Goal: Task Accomplishment & Management: Complete application form

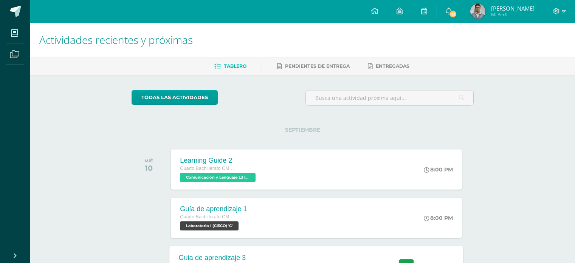
scroll to position [189, 0]
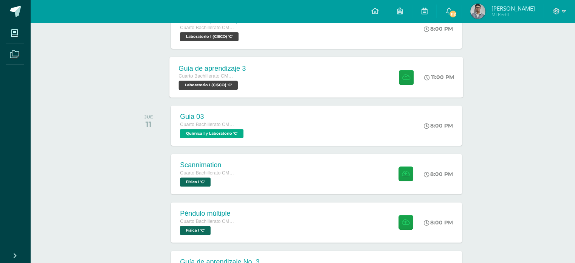
click at [302, 80] on div "Guia de aprendizaje 3 Cuarto Bachillerato CMP Bachillerato en CCLL con Orientac…" at bounding box center [317, 77] width 294 height 40
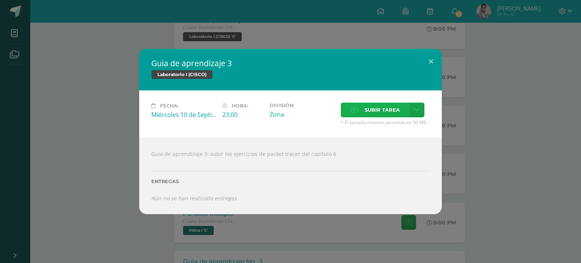
click at [362, 110] on label "Subir tarea" at bounding box center [375, 109] width 69 height 15
click at [0, 0] on input "Subir tarea" at bounding box center [0, 0] width 0 height 0
click at [376, 110] on span "Subir tarea" at bounding box center [382, 110] width 35 height 14
click at [0, 0] on input "Subir tarea" at bounding box center [0, 0] width 0 height 0
click at [371, 112] on span "Subir tarea" at bounding box center [382, 110] width 35 height 14
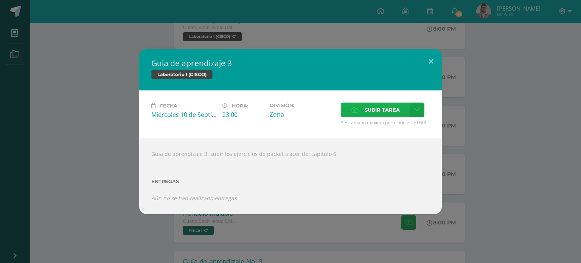
click at [0, 0] on input "Subir tarea" at bounding box center [0, 0] width 0 height 0
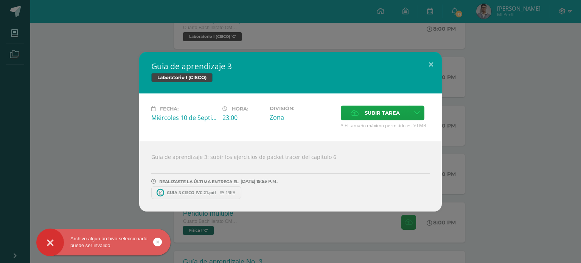
click at [209, 192] on span "GUIA 3 CISCO IVC 21.pdf" at bounding box center [191, 192] width 57 height 6
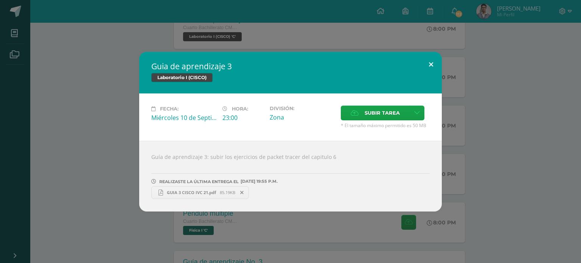
click at [428, 65] on button at bounding box center [431, 65] width 22 height 26
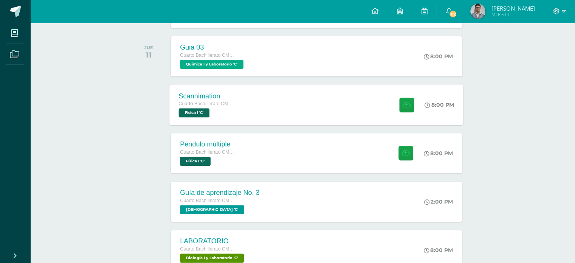
scroll to position [265, 0]
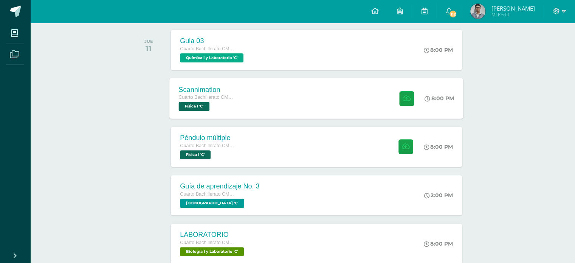
click at [238, 101] on div "Scannimation Cuarto Bachillerato CMP Bachillerato en CCLL con Orientación en Co…" at bounding box center [208, 98] width 76 height 40
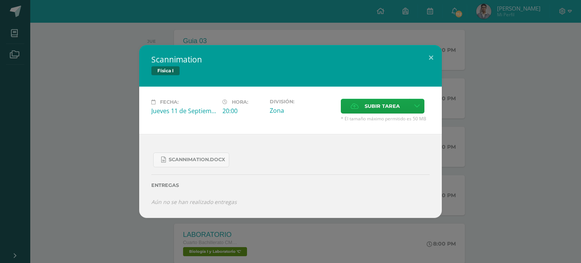
click at [500, 93] on div "Scannimation Física I Fecha: [DATE] Hora: 20:00 División: Zona Cancelar" at bounding box center [290, 131] width 575 height 173
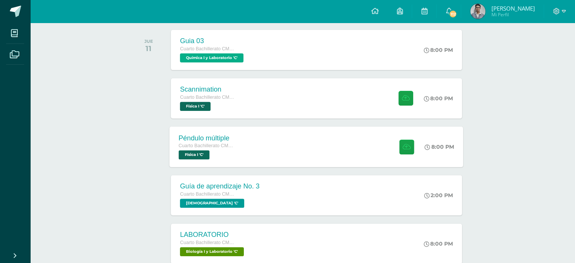
click at [344, 151] on div "Péndulo múltiple Cuarto Bachillerato CMP Bachillerato en CCLL con Orientación e…" at bounding box center [317, 146] width 294 height 40
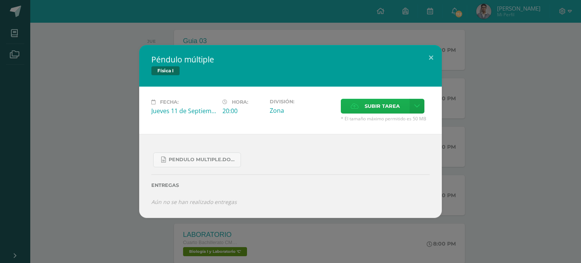
click at [384, 107] on span "Subir tarea" at bounding box center [382, 106] width 35 height 14
click at [0, 0] on input "Subir tarea" at bounding box center [0, 0] width 0 height 0
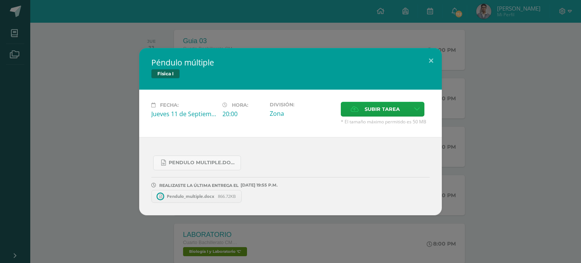
click at [197, 193] on span "Pendulo_multiple.docx" at bounding box center [190, 196] width 55 height 6
click at [54, 127] on div "Péndulo múltiple Física I Fecha: [DATE] Hora: 20:00 División: Zona" at bounding box center [290, 131] width 575 height 167
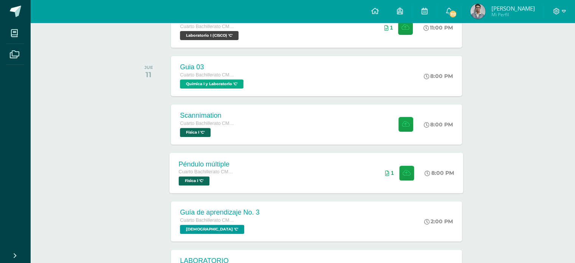
scroll to position [151, 0]
